Goal: Task Accomplishment & Management: Manage account settings

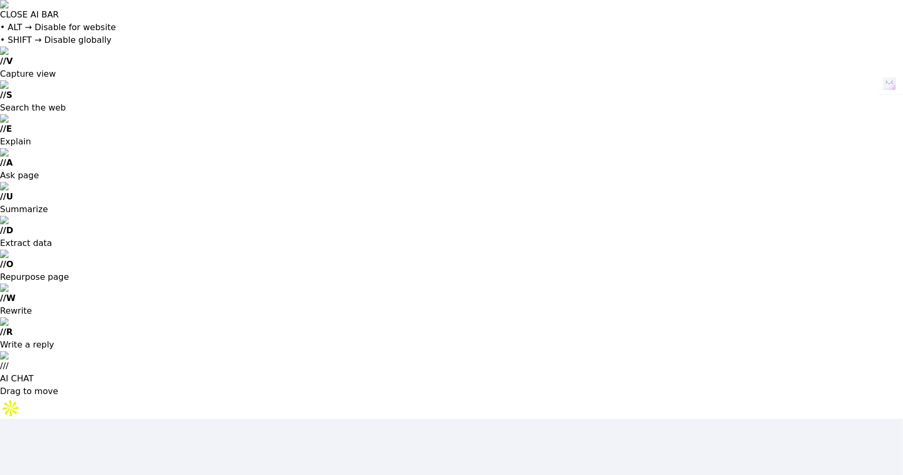
type input "garnersolutionsco@gmail.com"
